Goal: Use online tool/utility: Use online tool/utility

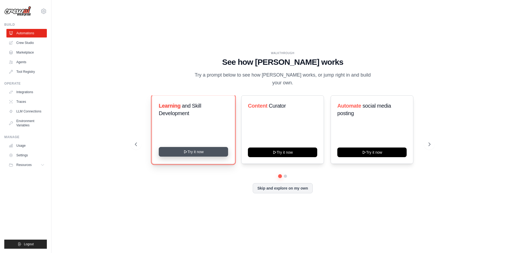
click at [208, 156] on button "Try it now" at bounding box center [193, 152] width 69 height 10
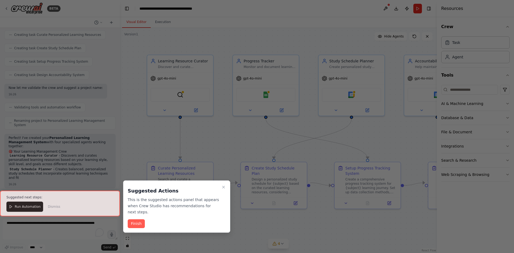
click at [140, 219] on button "Finish" at bounding box center [136, 223] width 17 height 9
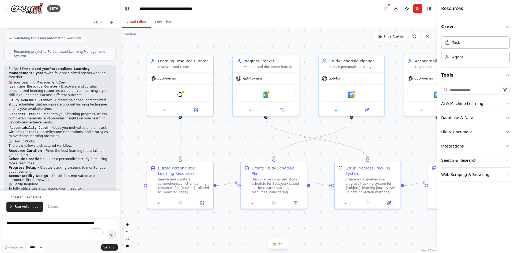
scroll to position [300, 0]
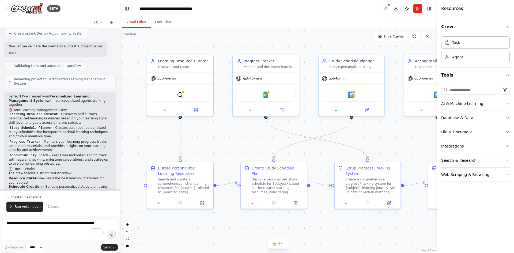
drag, startPoint x: 31, startPoint y: 151, endPoint x: 9, endPoint y: 53, distance: 100.1
click at [9, 53] on div "Build a crew that curates personalized learning resources, tracks your progress…" at bounding box center [60, 109] width 120 height 162
click at [24, 112] on p "Learning Resource Curator - Discovers and curates personalized learning resourc…" at bounding box center [60, 118] width 103 height 13
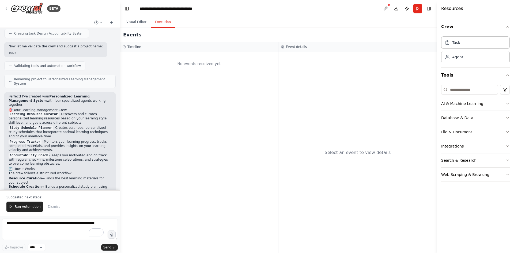
click at [160, 18] on button "Execution" at bounding box center [163, 22] width 24 height 11
